Goal: Transaction & Acquisition: Purchase product/service

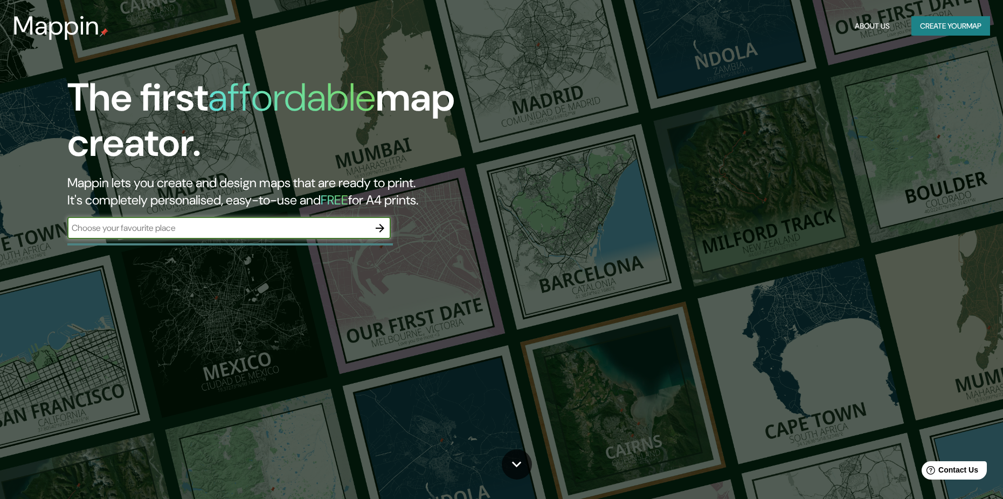
click at [329, 229] on input "text" at bounding box center [218, 228] width 302 height 12
type input "CUSCO"
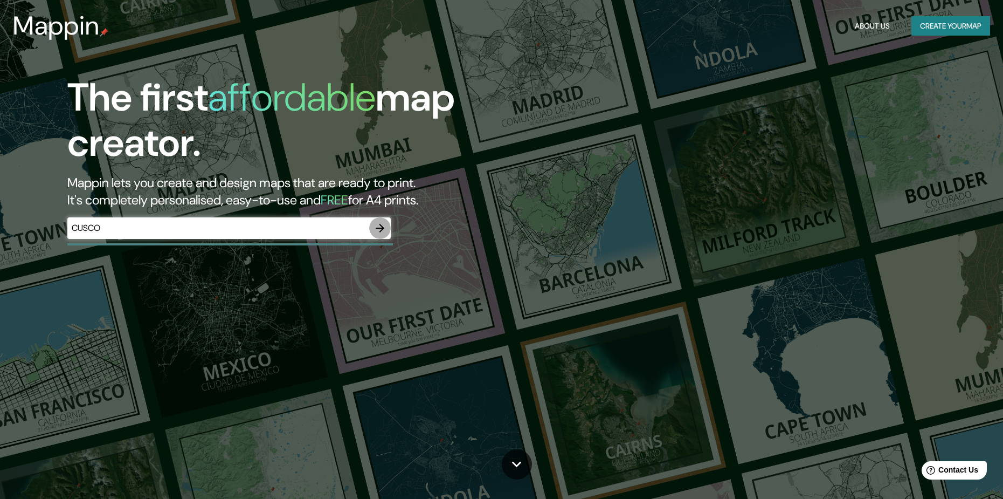
click at [383, 226] on icon "button" at bounding box center [380, 228] width 9 height 9
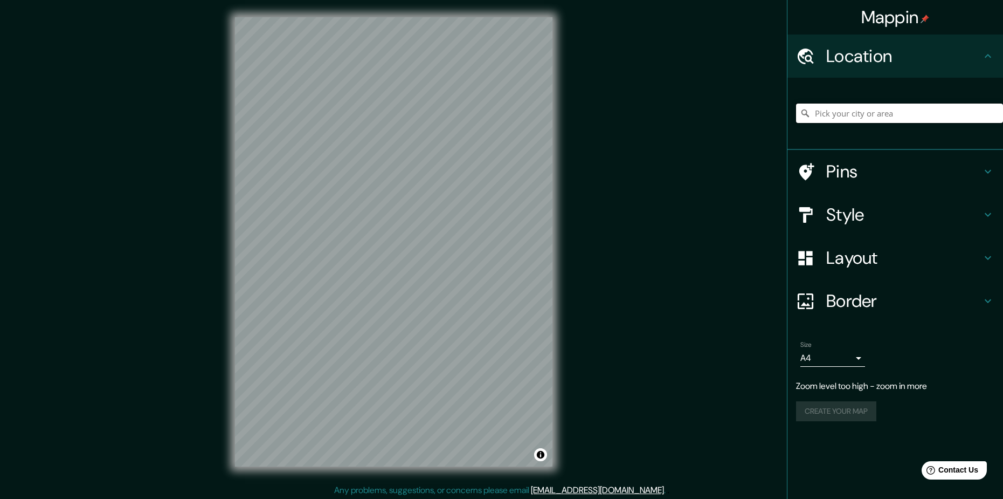
click at [876, 109] on input "Pick your city or area" at bounding box center [899, 113] width 207 height 19
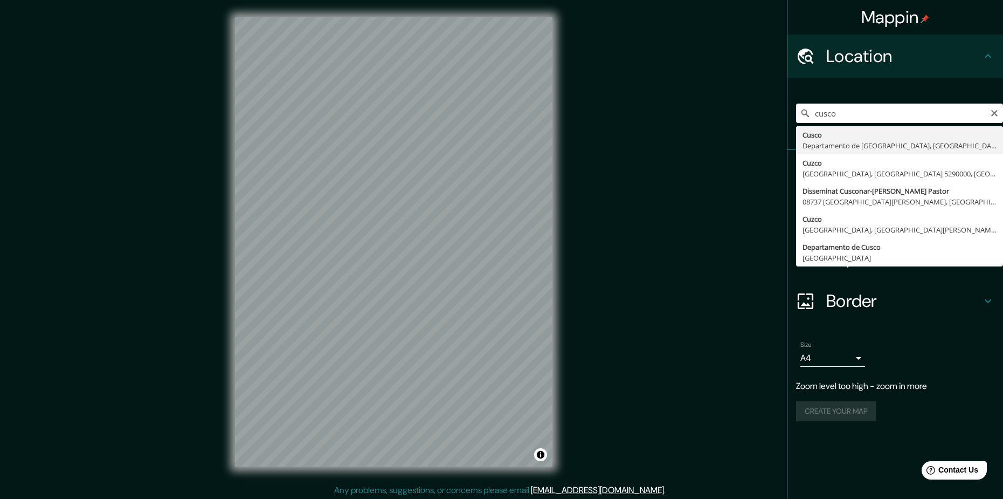
type input "Cusco, Departamento de Cusco, Perú"
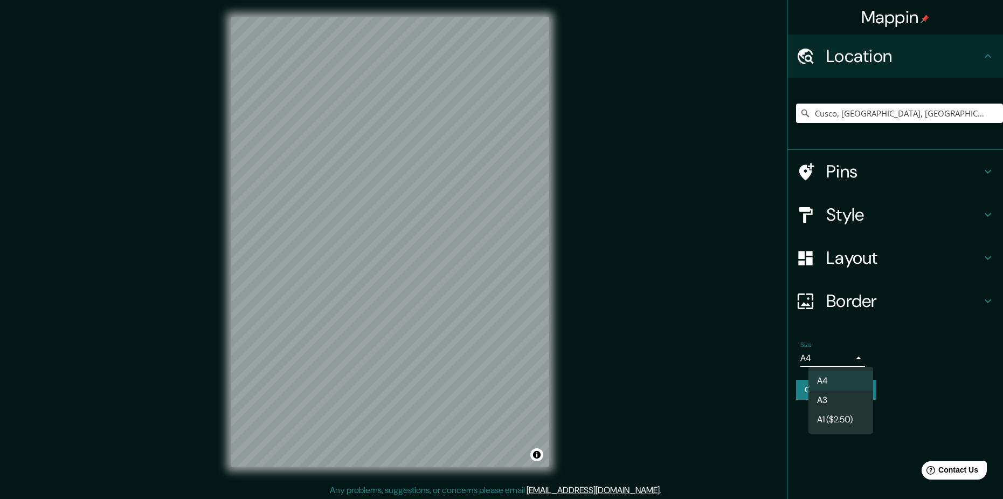
click at [852, 358] on body "Mappin Location Cusco, Departamento de Cusco, Perú Pins Style Layout Border Cho…" at bounding box center [501, 249] width 1003 height 499
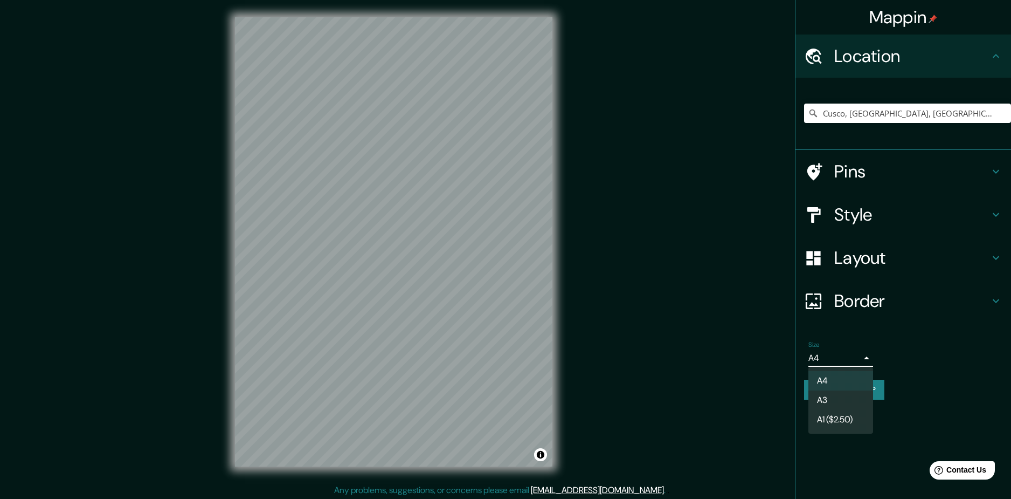
click at [838, 396] on li "A3" at bounding box center [841, 399] width 65 height 19
type input "a4"
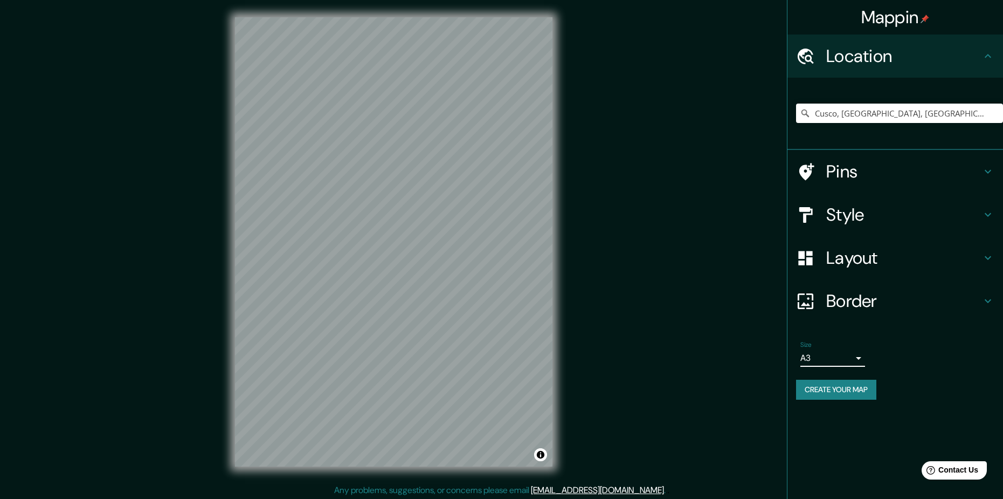
click at [849, 305] on h4 "Border" at bounding box center [903, 301] width 155 height 22
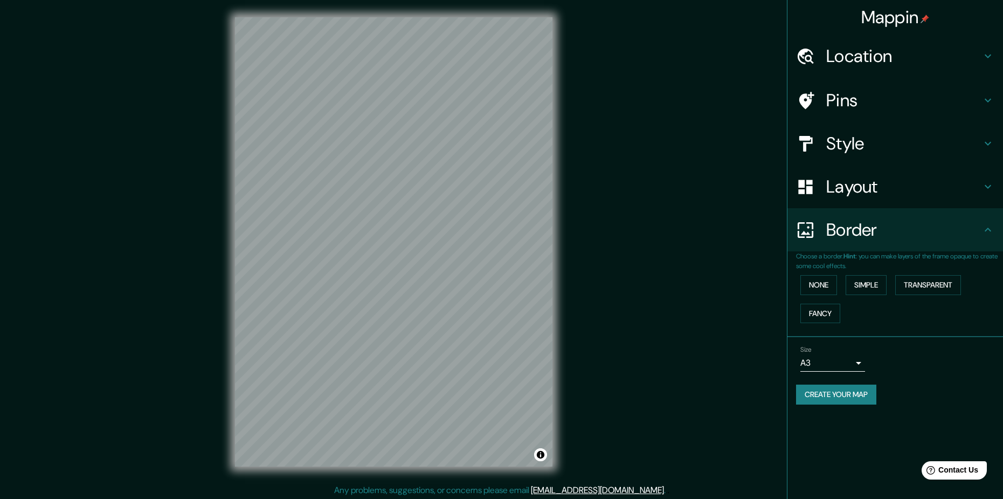
click at [852, 190] on h4 "Layout" at bounding box center [903, 187] width 155 height 22
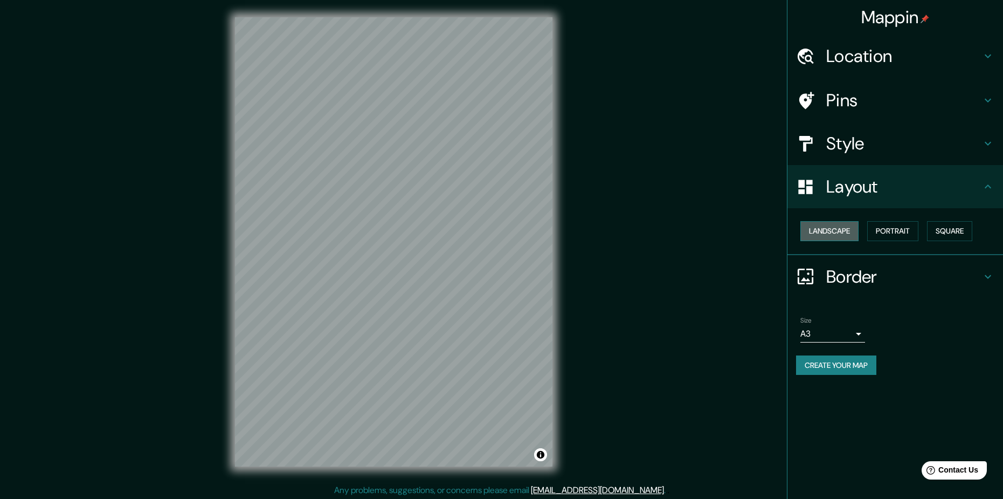
click at [851, 237] on button "Landscape" at bounding box center [830, 231] width 58 height 20
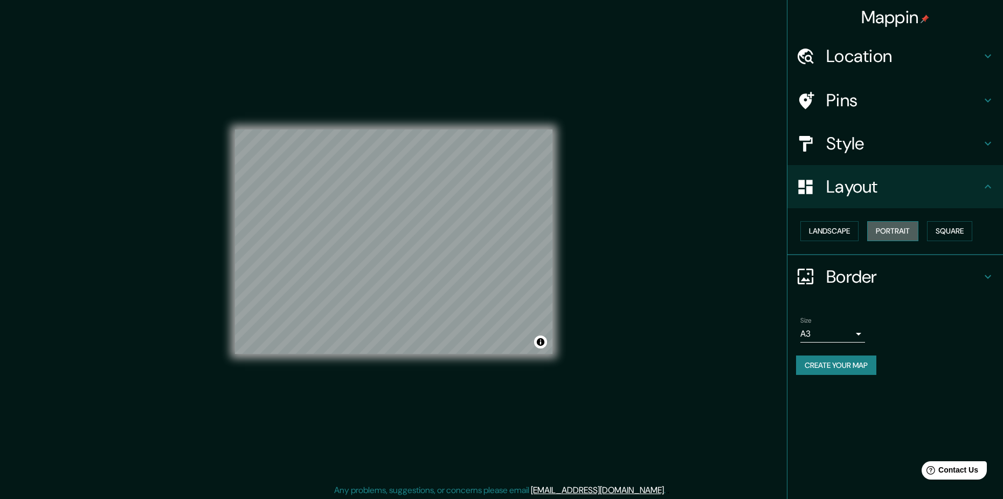
click at [910, 229] on button "Portrait" at bounding box center [892, 231] width 51 height 20
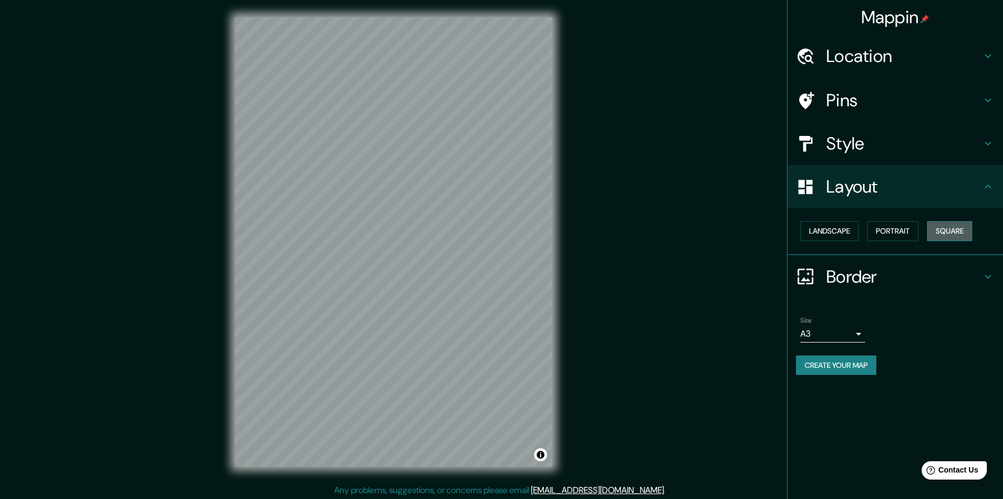
click at [951, 232] on button "Square" at bounding box center [949, 231] width 45 height 20
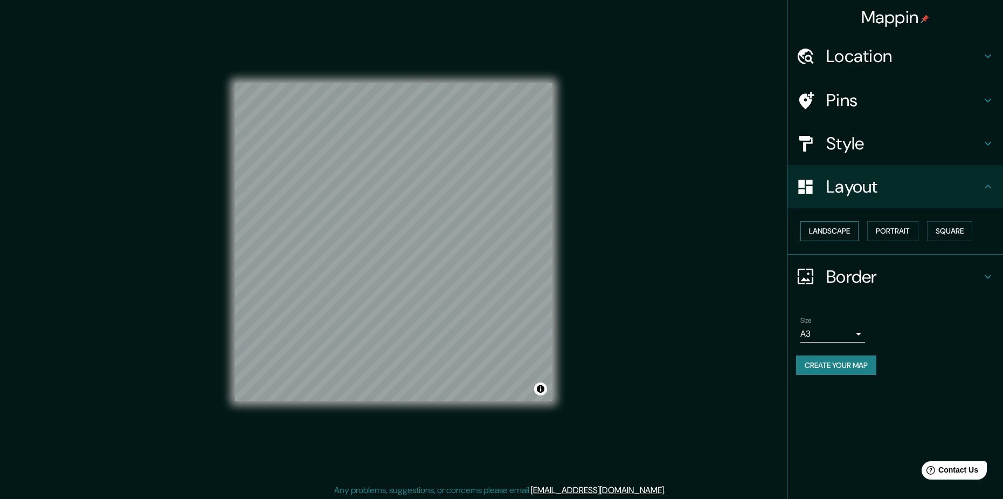
click at [843, 230] on button "Landscape" at bounding box center [830, 231] width 58 height 20
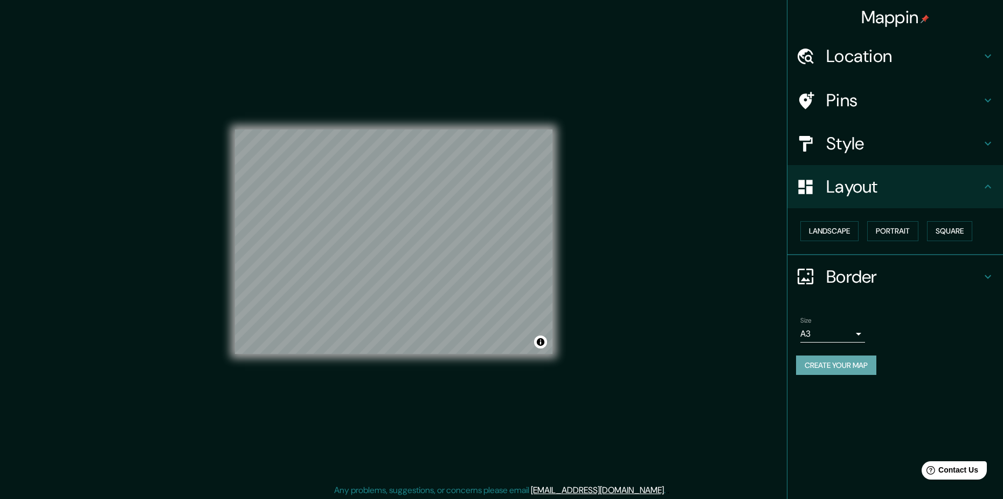
click at [848, 367] on button "Create your map" at bounding box center [836, 365] width 80 height 20
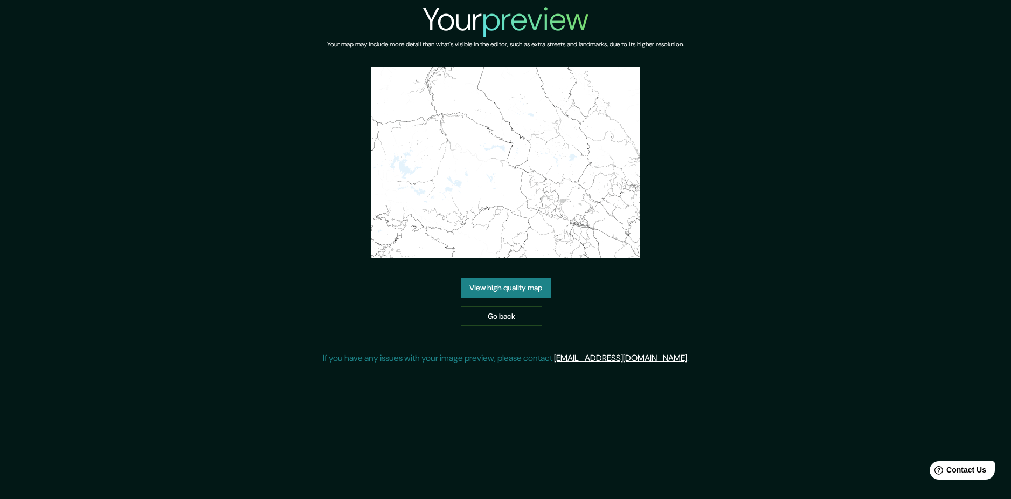
click at [532, 213] on img at bounding box center [506, 162] width 270 height 191
click at [525, 288] on link "View high quality map" at bounding box center [506, 288] width 90 height 20
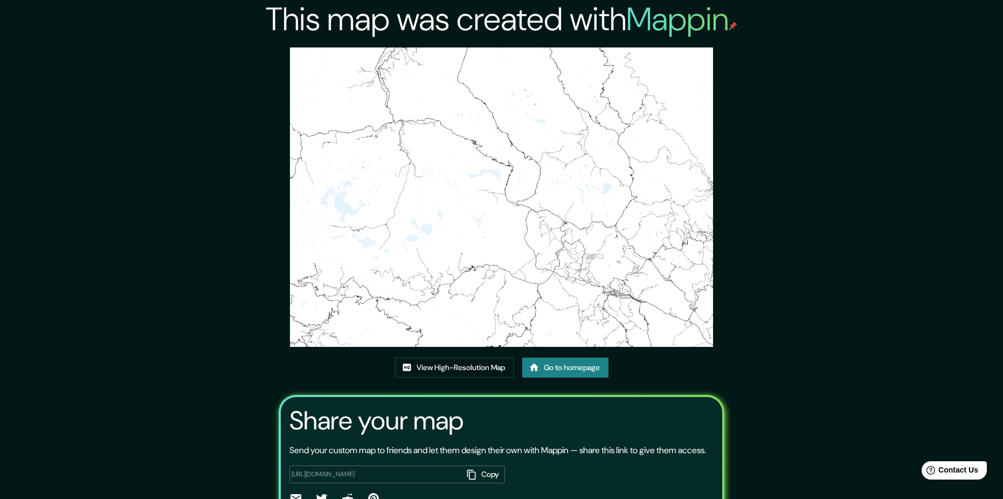
click at [935, 102] on div "This map was created with Mappin View High-Resolution Map Go to homepage Share …" at bounding box center [501, 278] width 1003 height 556
